Goal: Task Accomplishment & Management: Use online tool/utility

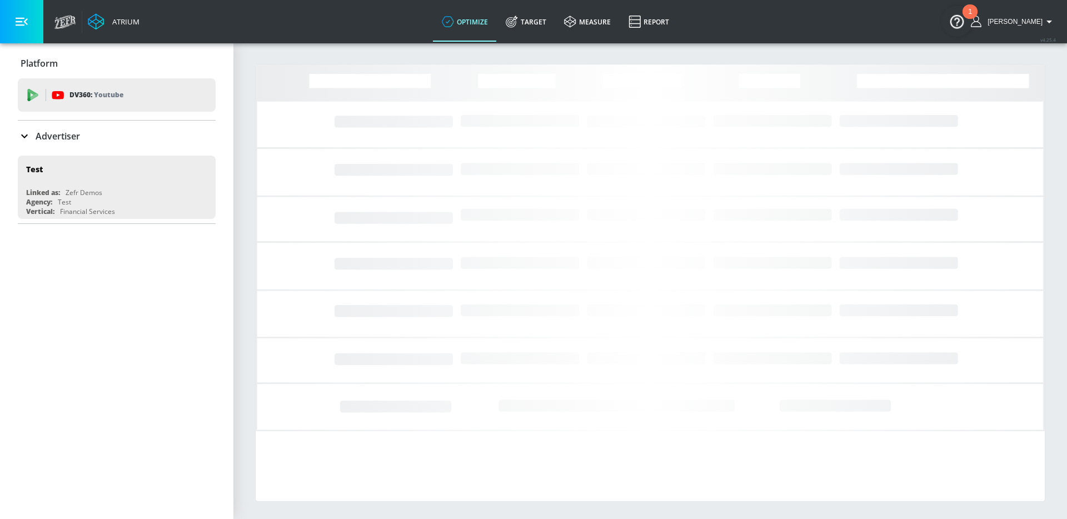
click at [61, 136] on p "Advertiser" at bounding box center [58, 136] width 44 height 12
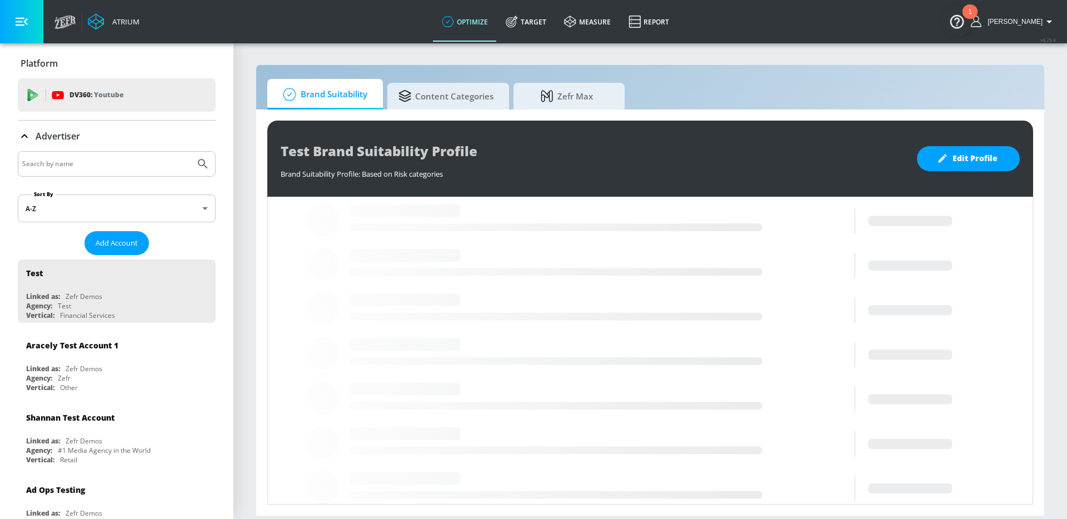
click at [89, 158] on input "Search by name" at bounding box center [106, 164] width 168 height 14
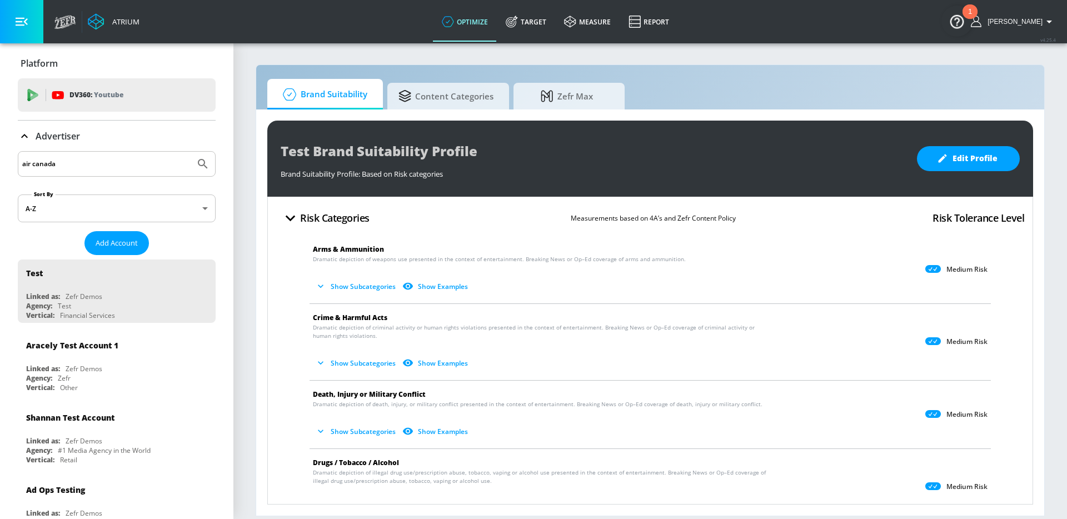
type input "air canada"
click at [191, 152] on button "Submit Search" at bounding box center [203, 164] width 24 height 24
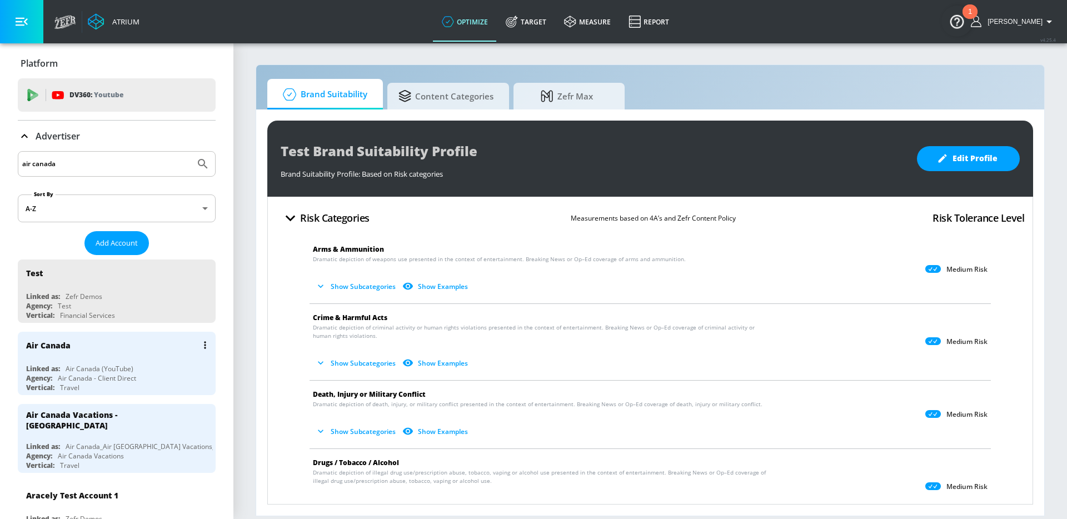
click at [78, 366] on div "Air Canada (YouTube)" at bounding box center [100, 368] width 68 height 9
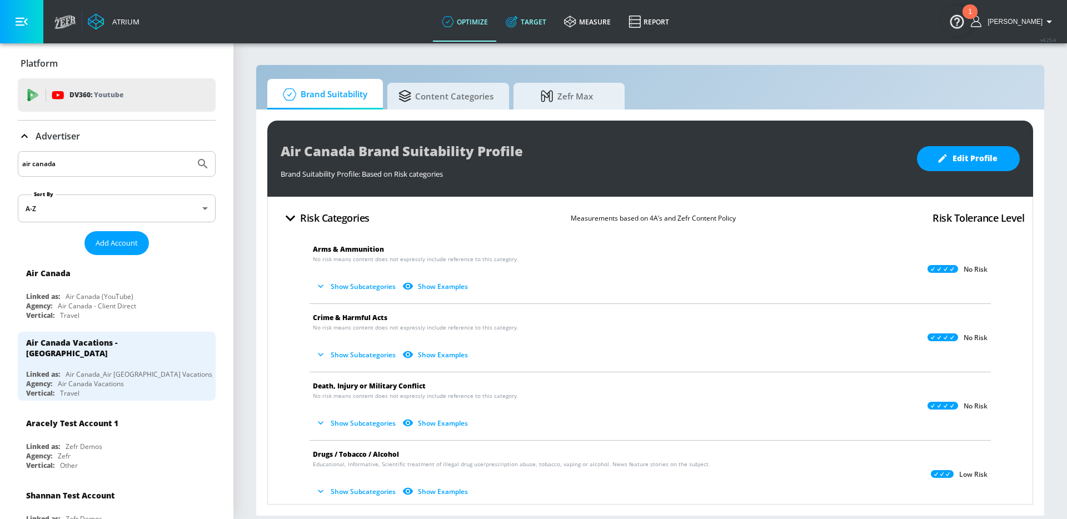
click at [539, 26] on link "Target" at bounding box center [526, 22] width 58 height 40
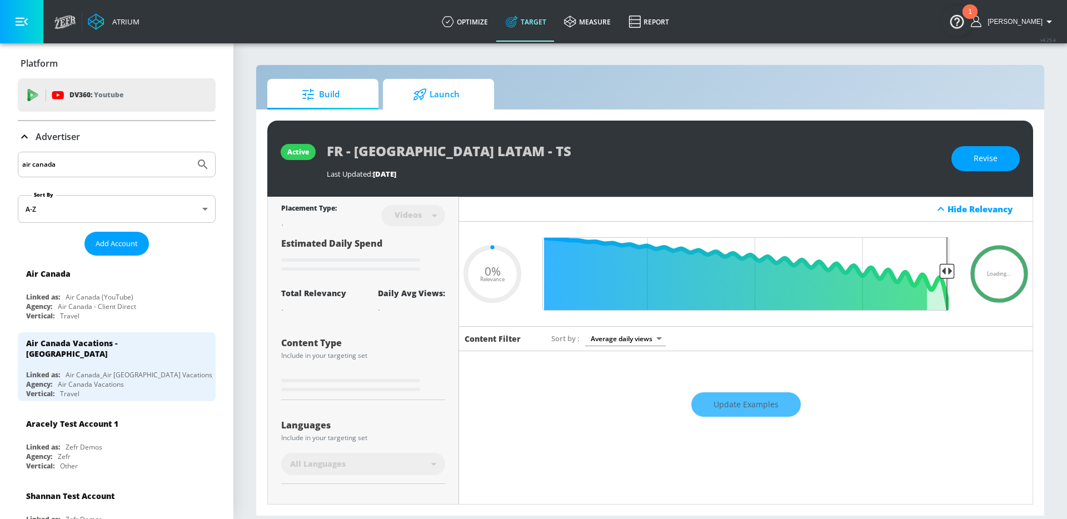
type input "0.05"
click at [416, 99] on icon at bounding box center [419, 94] width 13 height 12
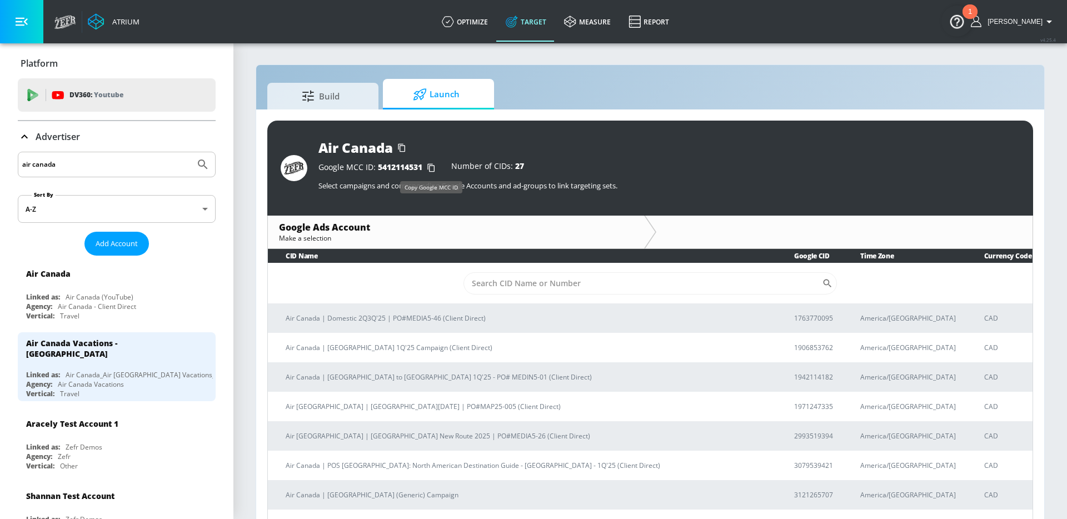
click at [432, 165] on icon "button" at bounding box center [431, 168] width 18 height 18
